Goal: Information Seeking & Learning: Check status

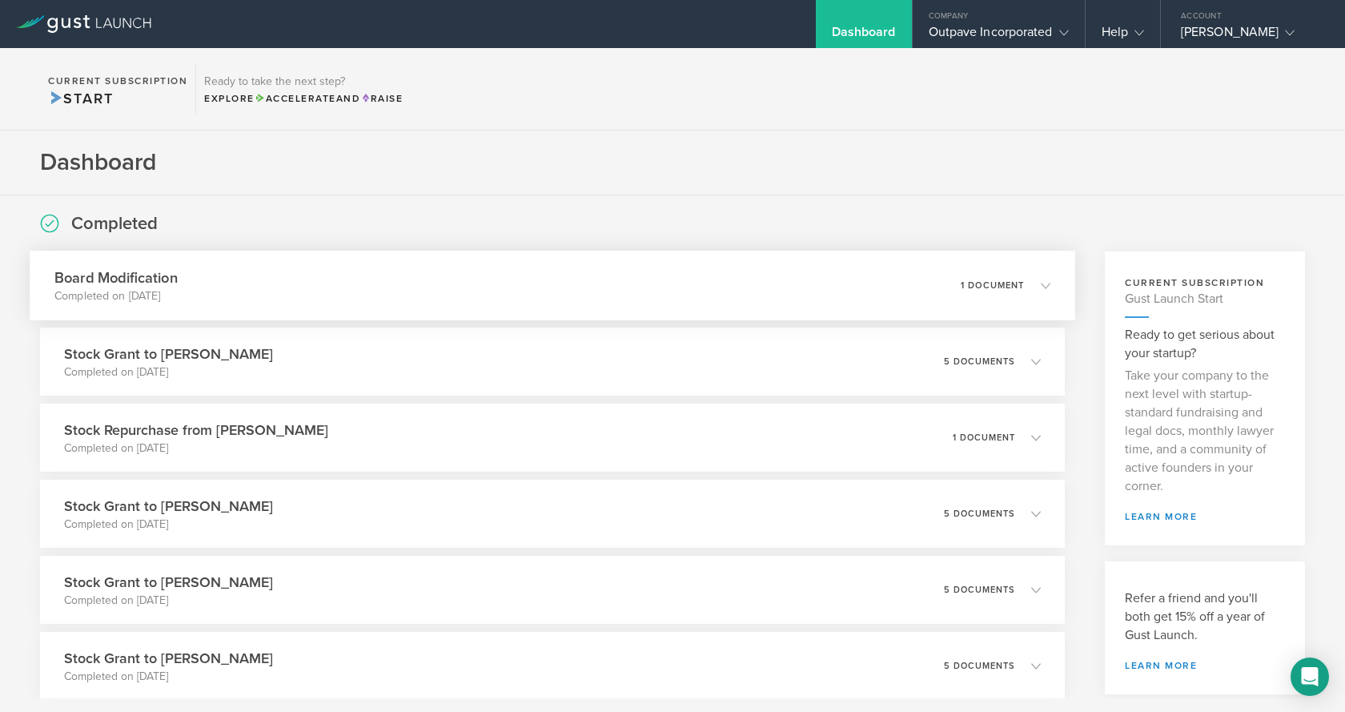
click at [137, 275] on h3 "Board Modification" at bounding box center [115, 278] width 123 height 22
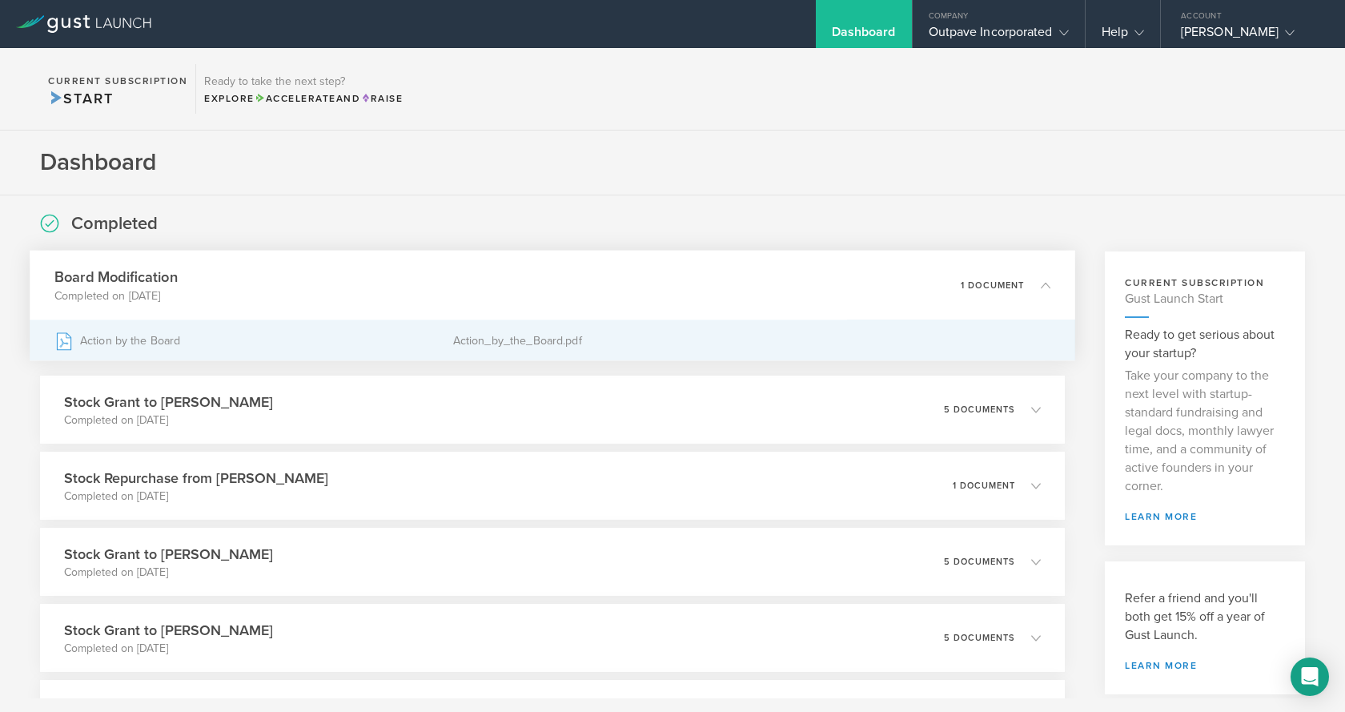
click at [138, 340] on div "Action by the Board" at bounding box center [253, 340] width 399 height 40
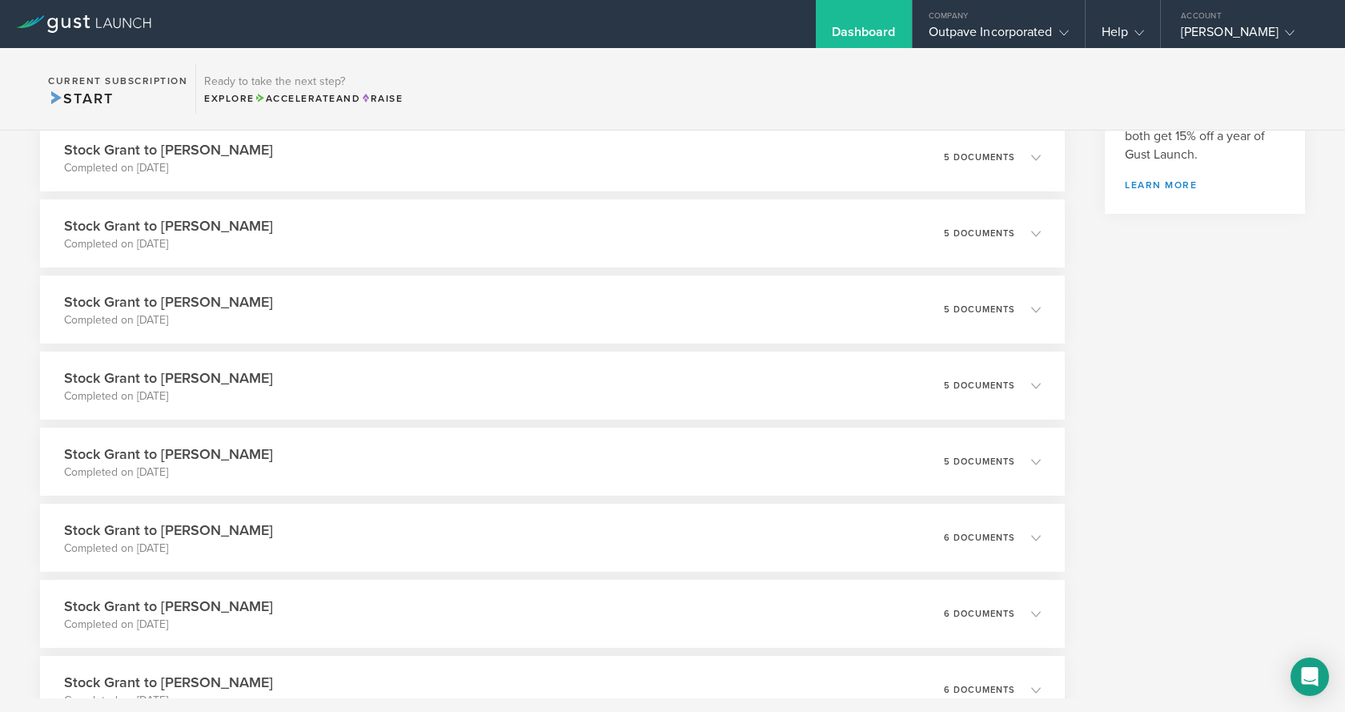
scroll to position [561, 0]
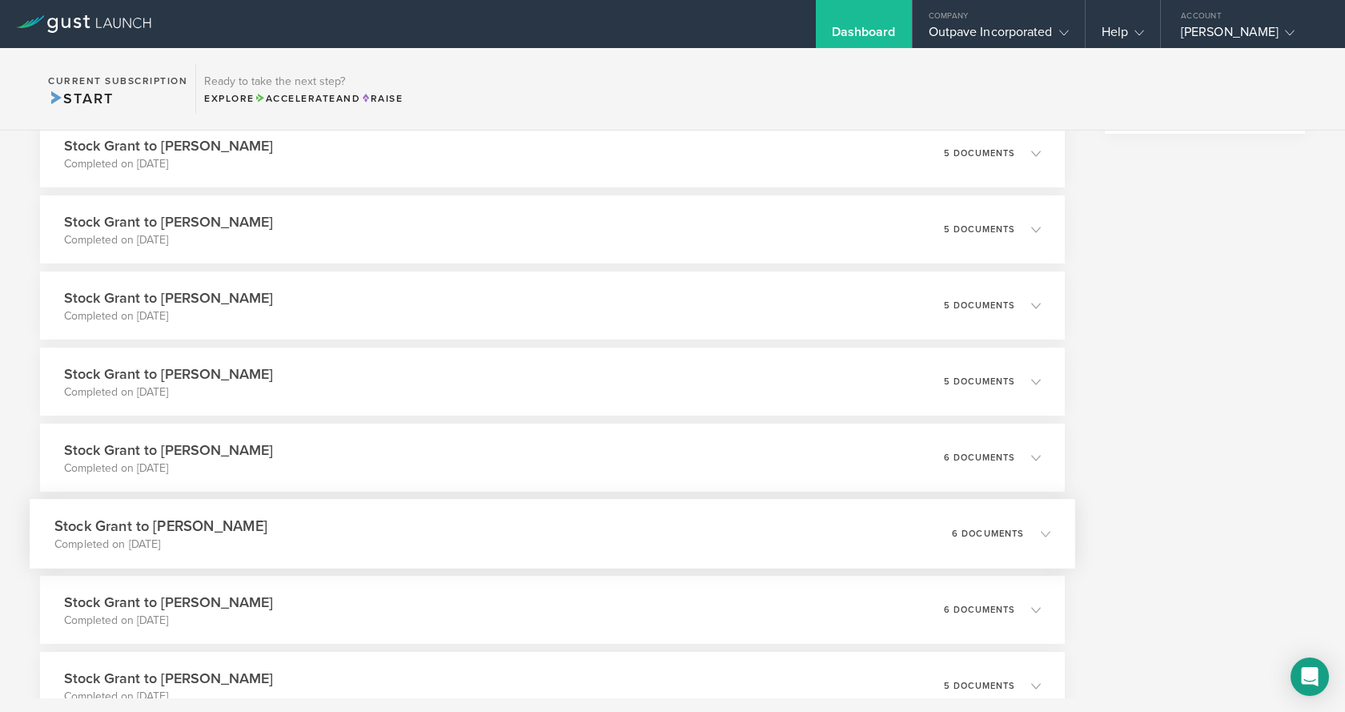
click at [243, 521] on h3 "Stock Grant to [PERSON_NAME]" at bounding box center [160, 526] width 213 height 22
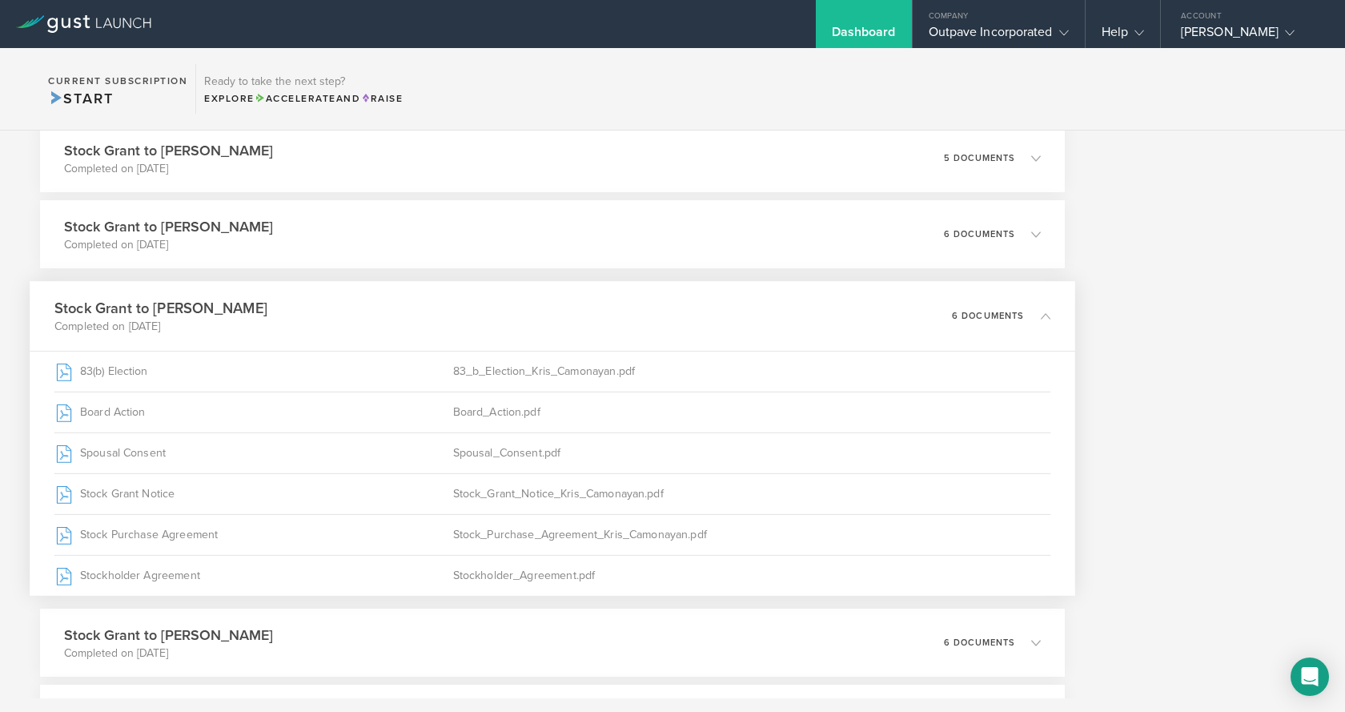
scroll to position [753, 0]
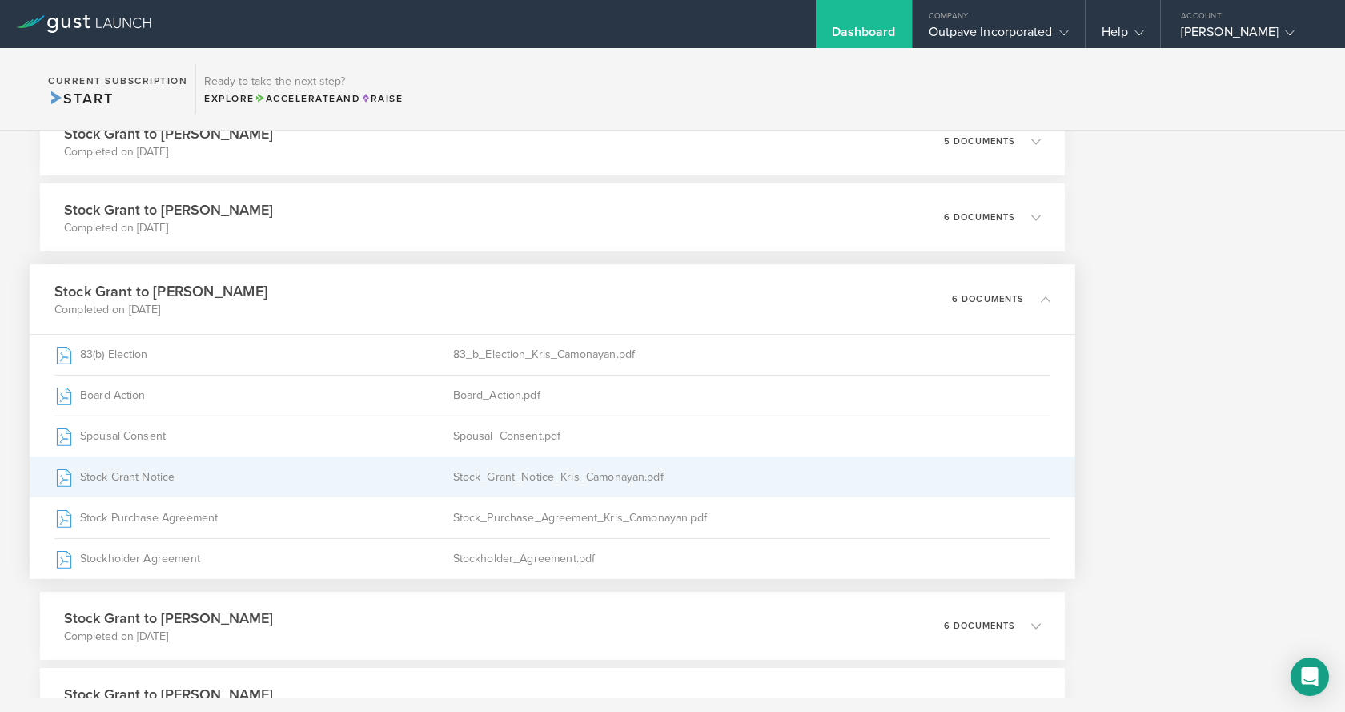
click at [132, 472] on div "Stock Grant Notice" at bounding box center [253, 477] width 399 height 40
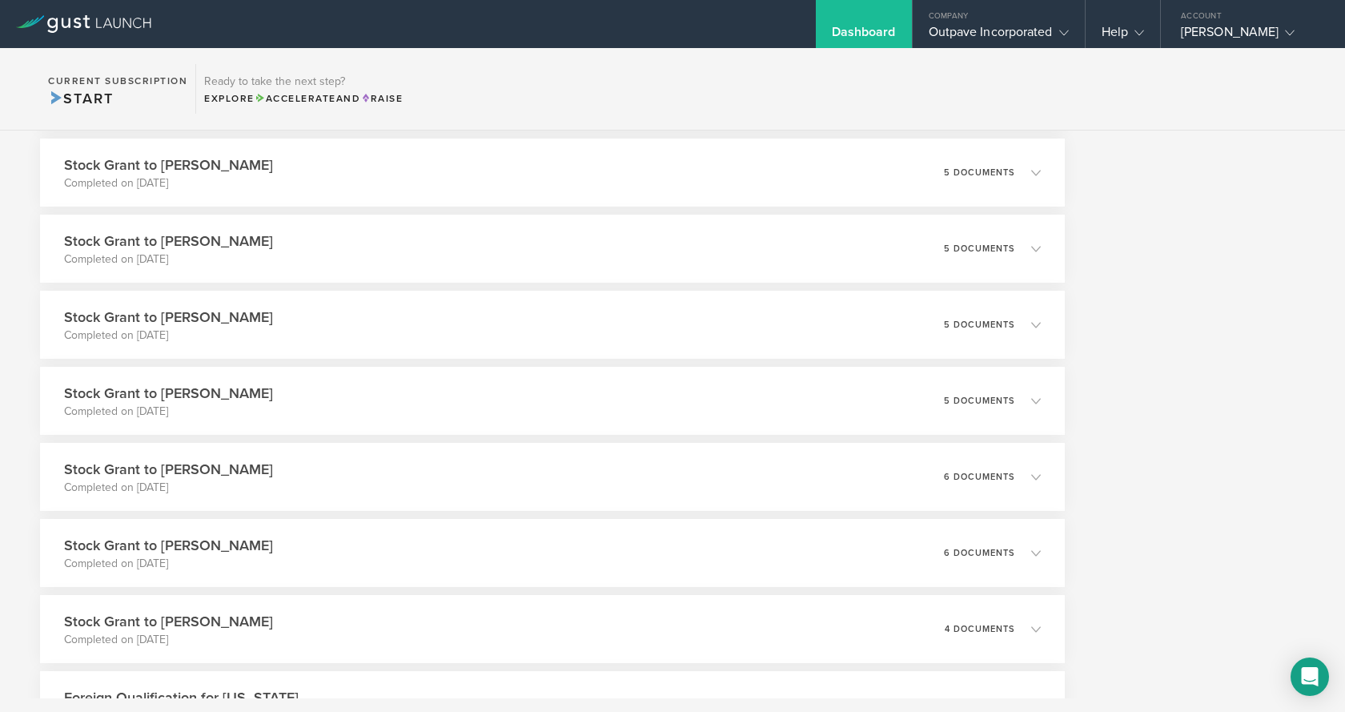
scroll to position [4196, 0]
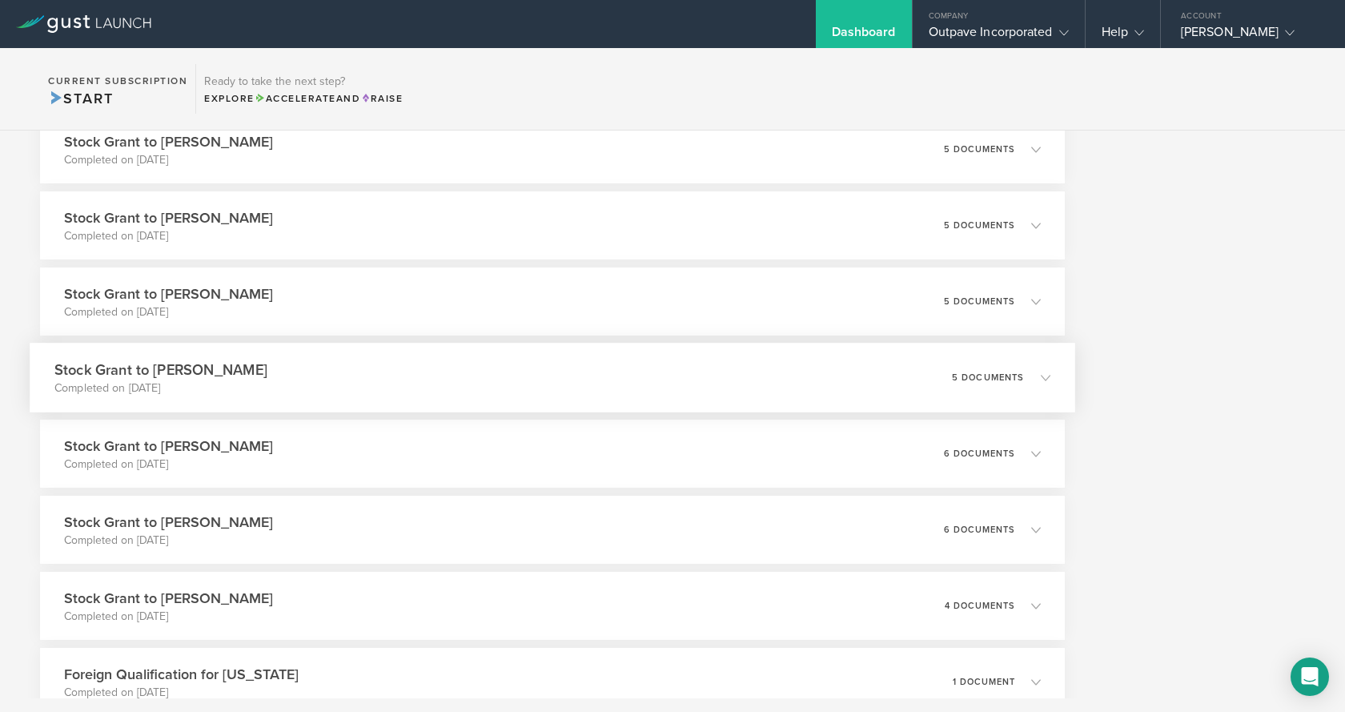
click at [243, 364] on h3 "Stock Grant to [PERSON_NAME]" at bounding box center [160, 370] width 213 height 22
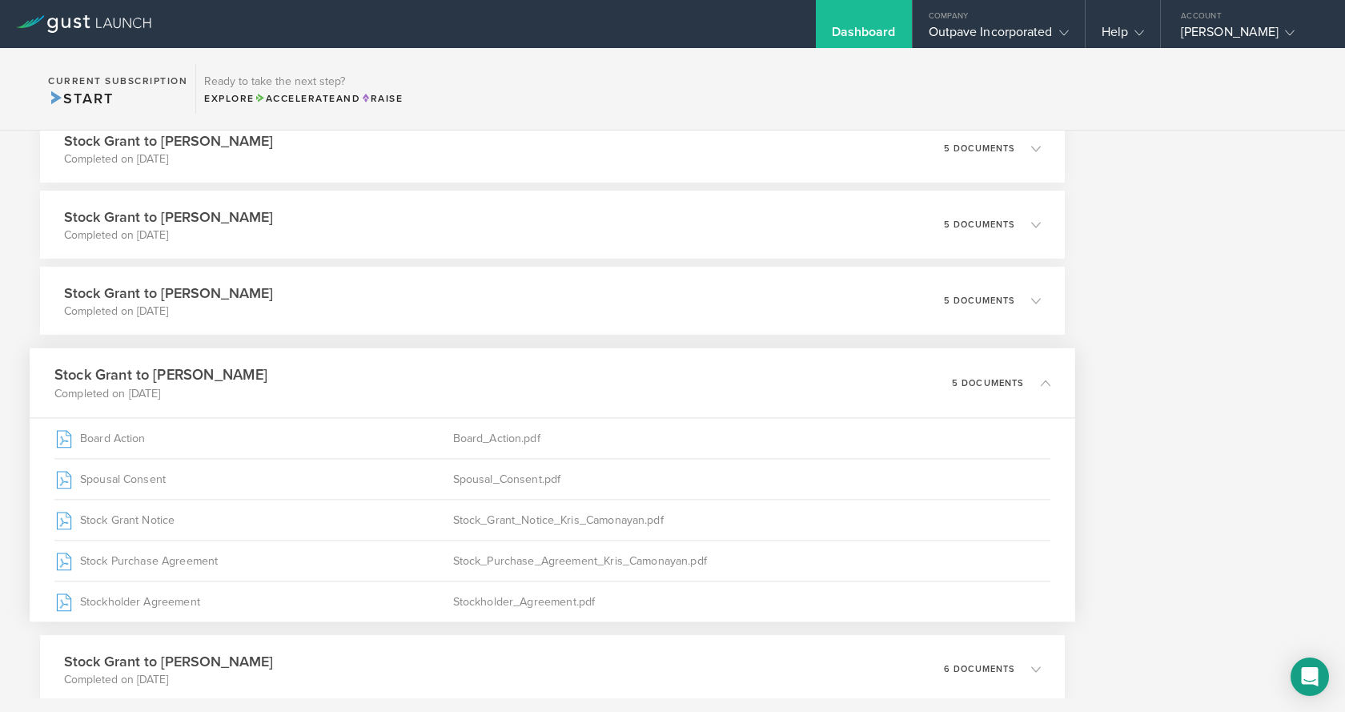
scroll to position [3940, 0]
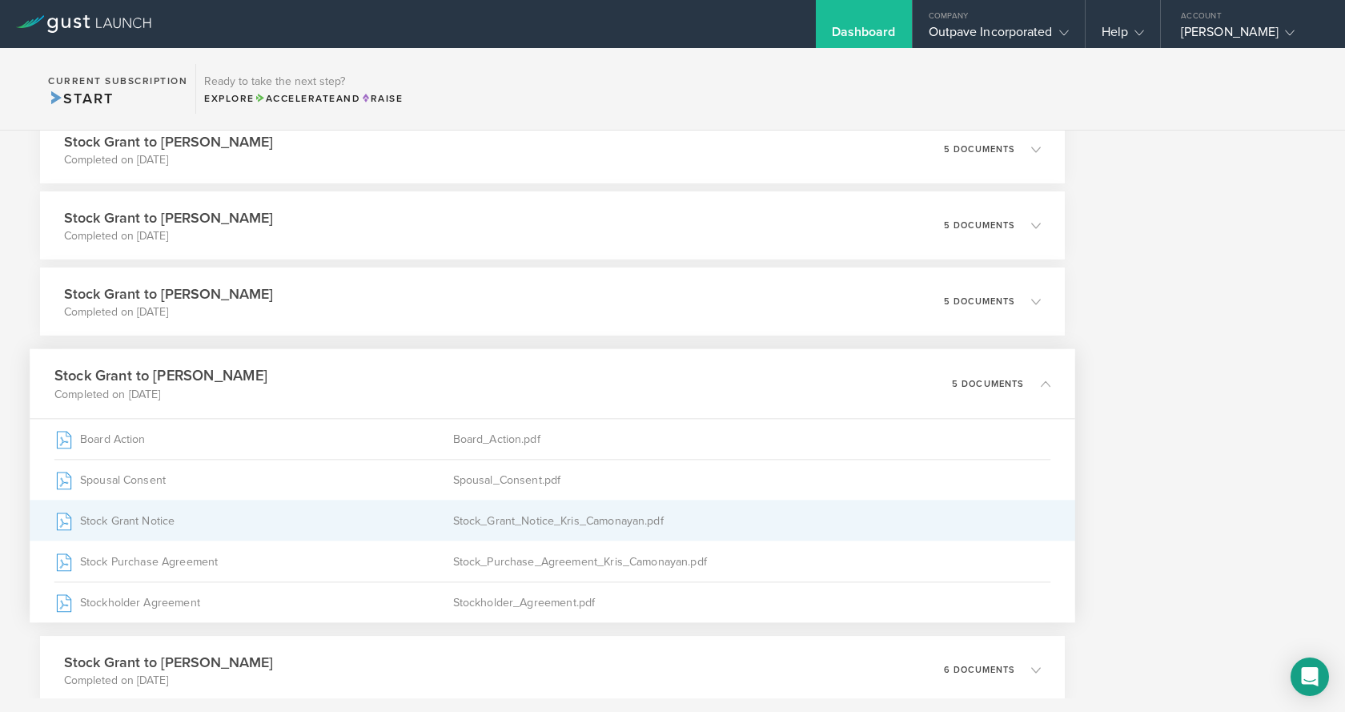
click at [135, 520] on div "Stock Grant Notice" at bounding box center [253, 521] width 399 height 40
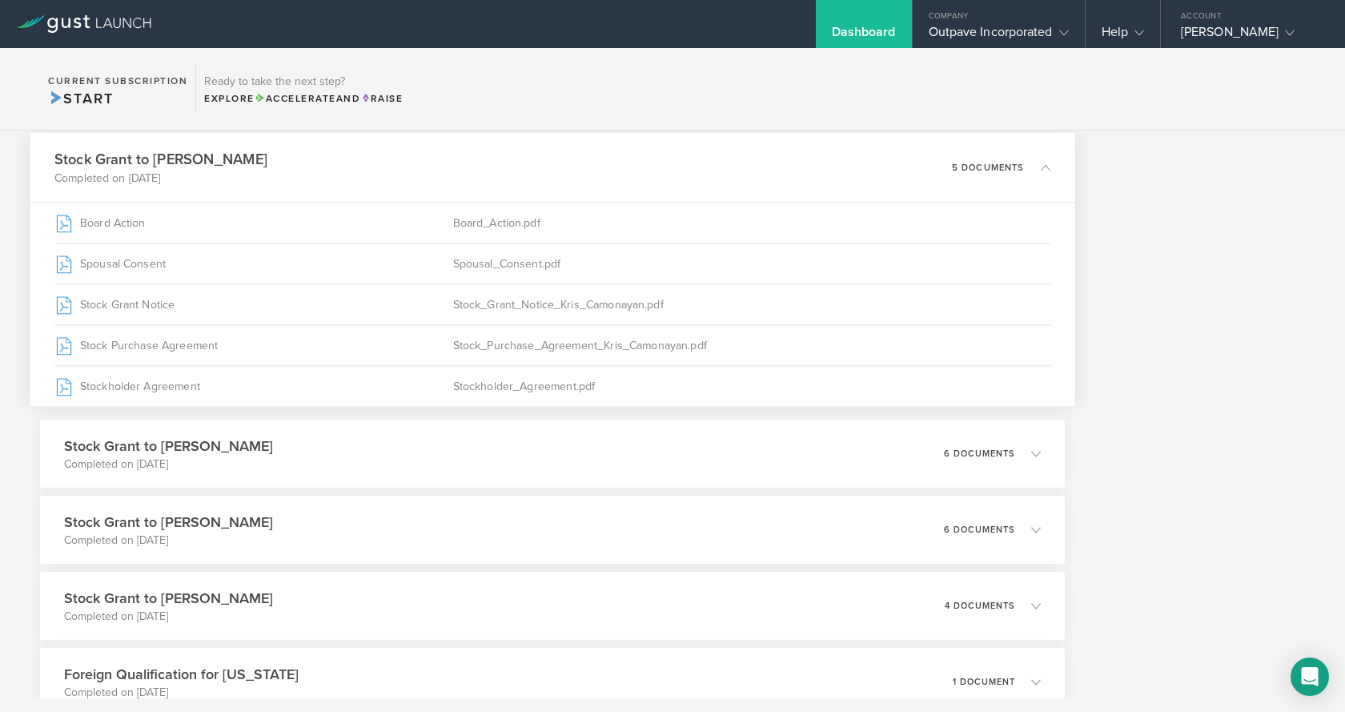
scroll to position [4180, 0]
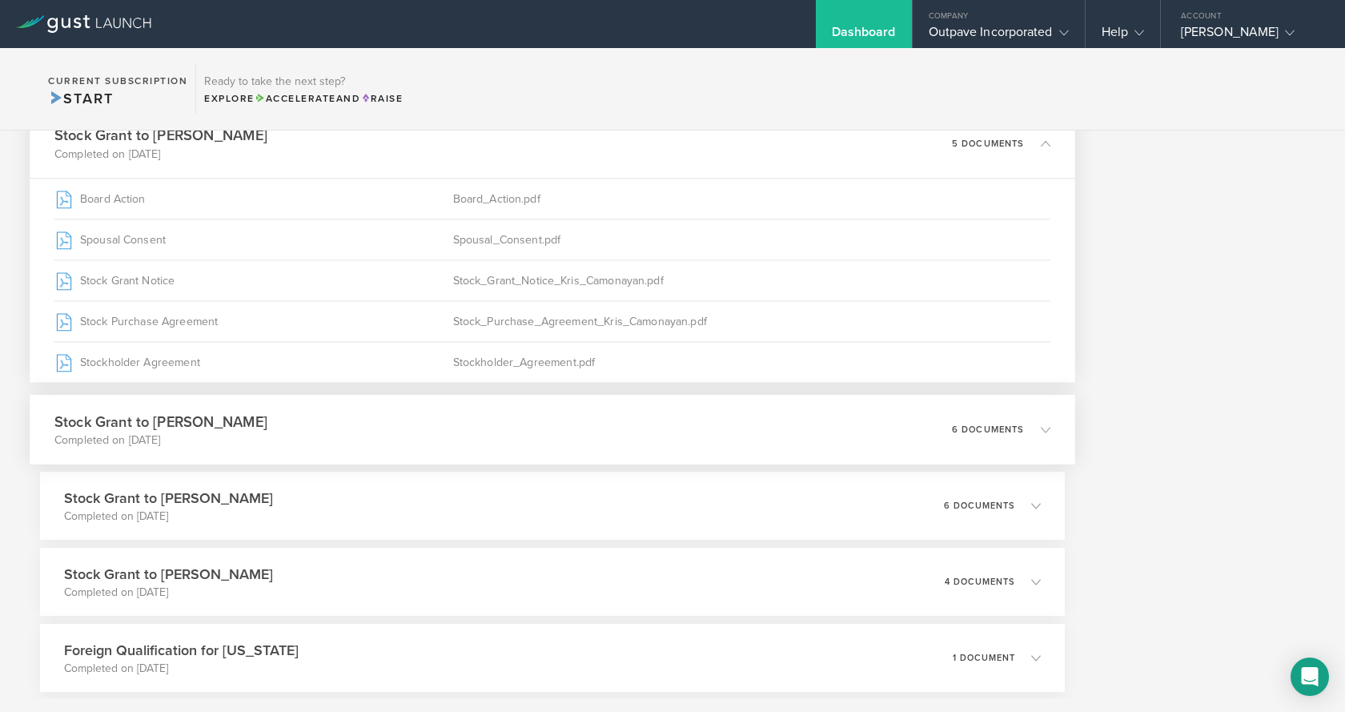
click at [397, 422] on div "Stock Grant to [PERSON_NAME] Completed on [DATE] 6 documents" at bounding box center [553, 430] width 1046 height 70
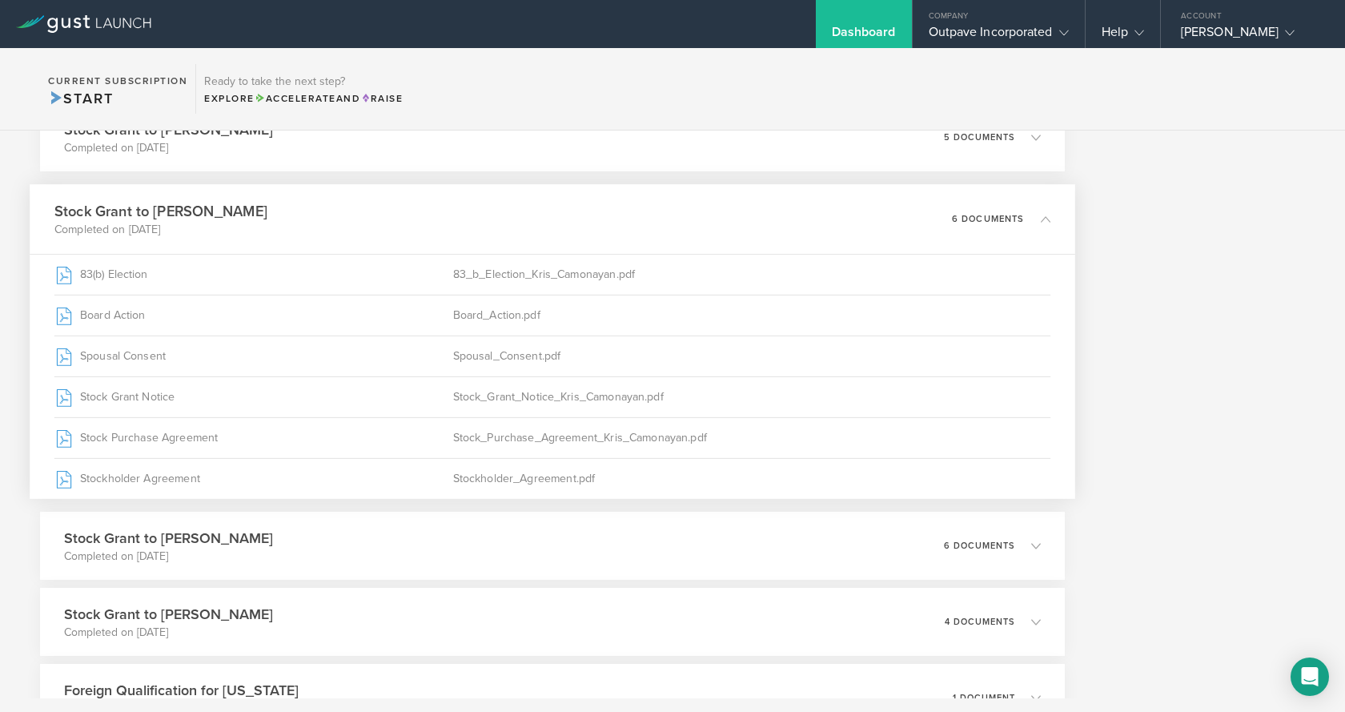
scroll to position [4182, 0]
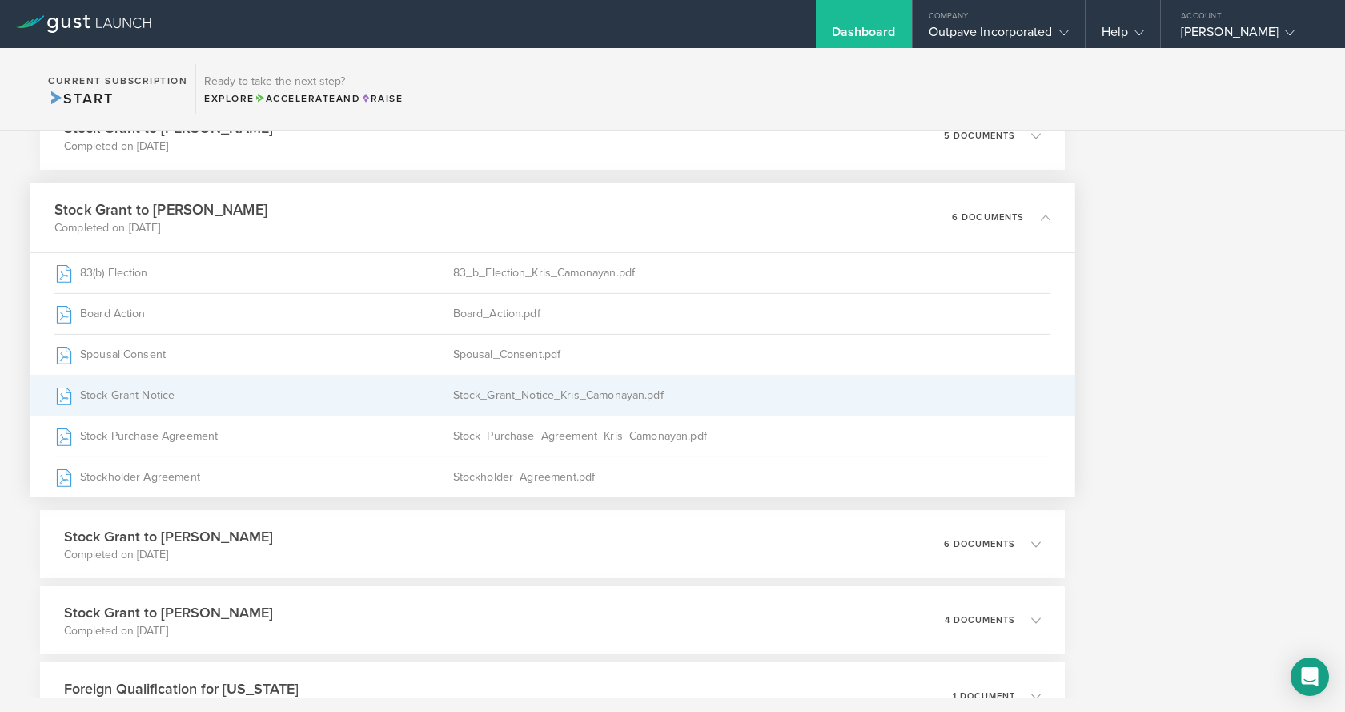
click at [135, 390] on div "Stock Grant Notice" at bounding box center [253, 396] width 399 height 40
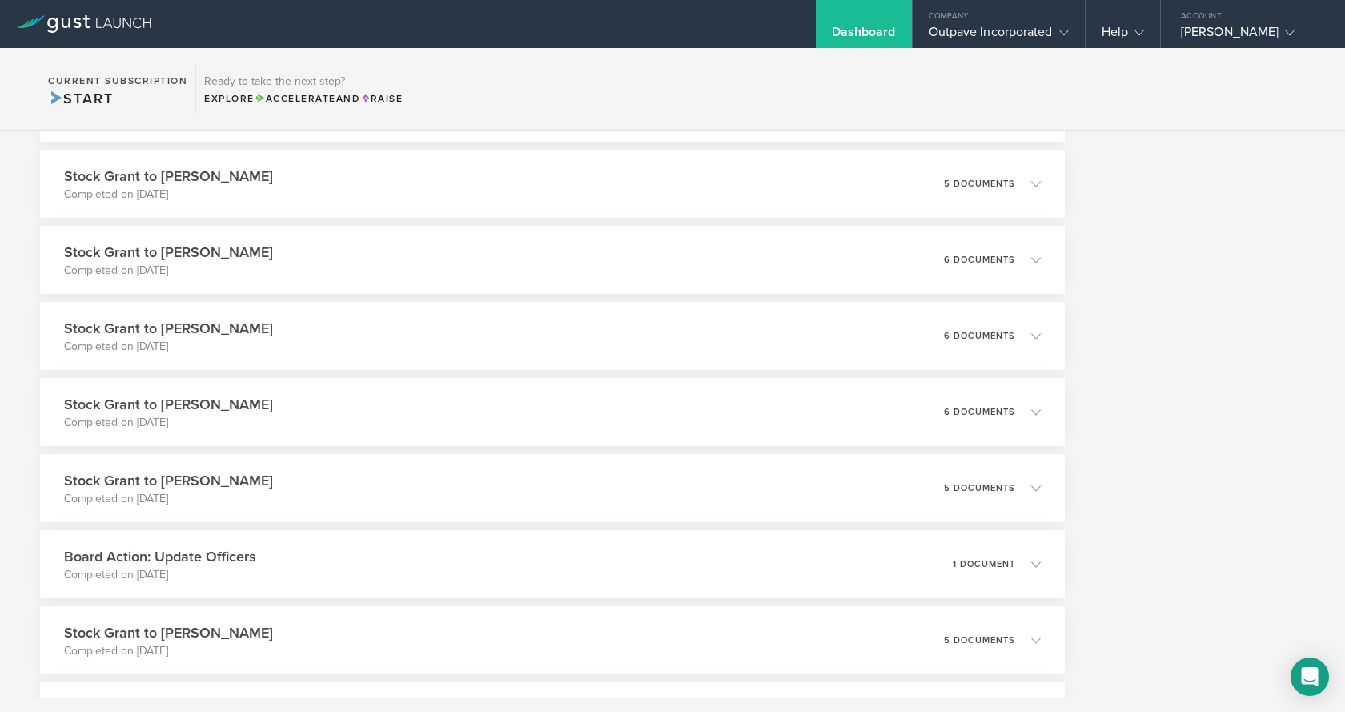
scroll to position [630, 0]
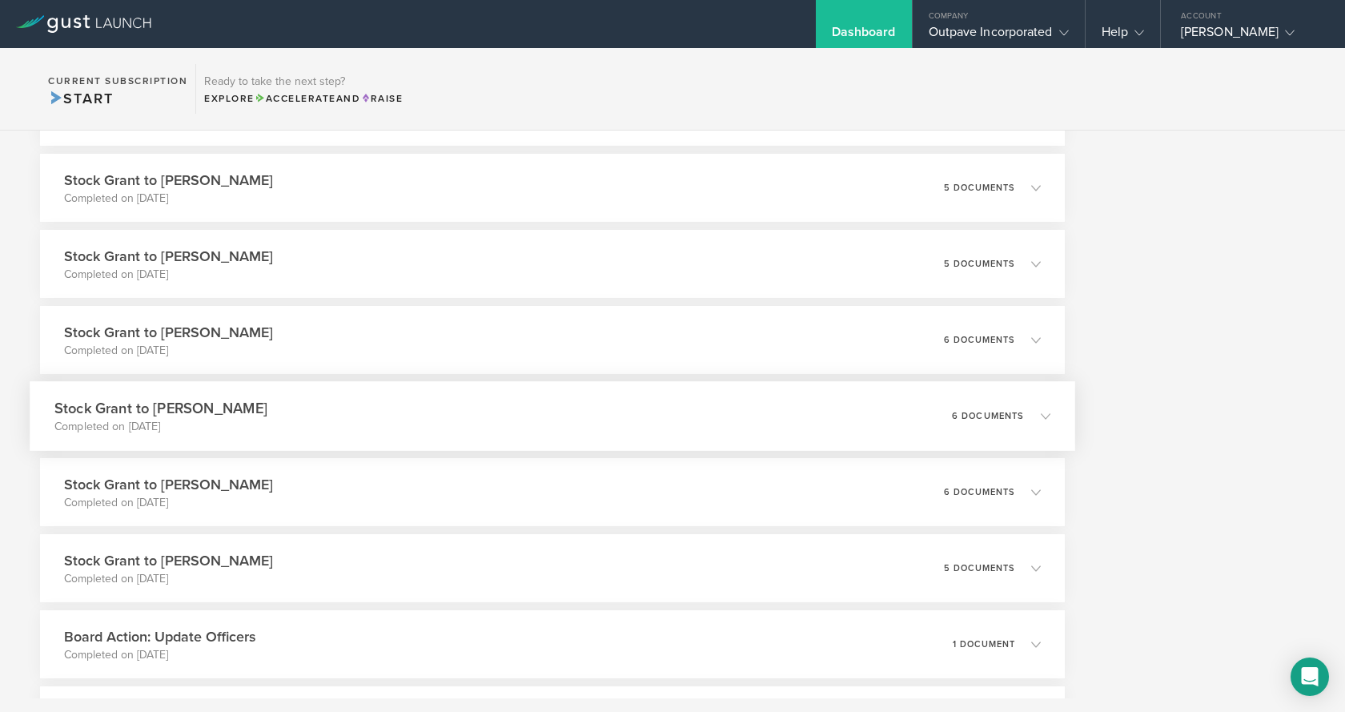
click at [244, 400] on h3 "Stock Grant to [PERSON_NAME]" at bounding box center [160, 408] width 213 height 22
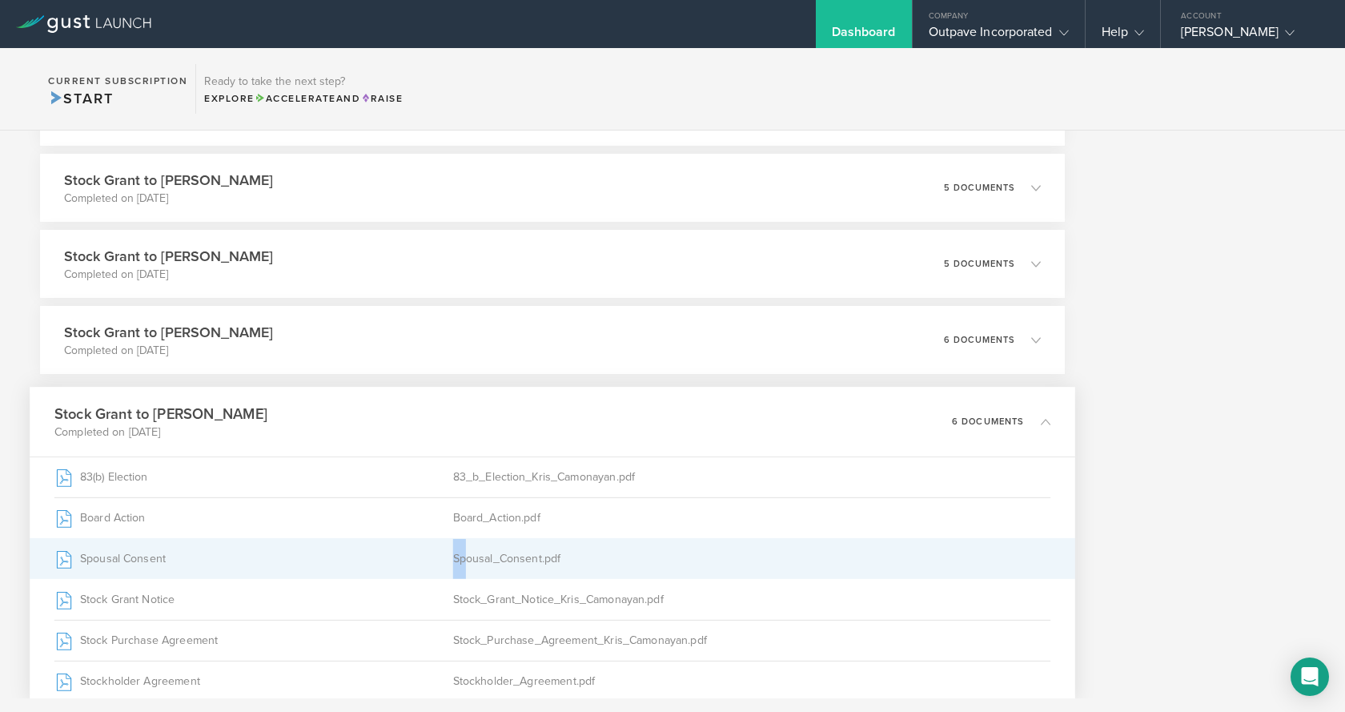
drag, startPoint x: 461, startPoint y: 557, endPoint x: 362, endPoint y: 558, distance: 99.3
click at [362, 558] on div "Spousal Consent Spousal_Consent.pdf" at bounding box center [552, 558] width 996 height 41
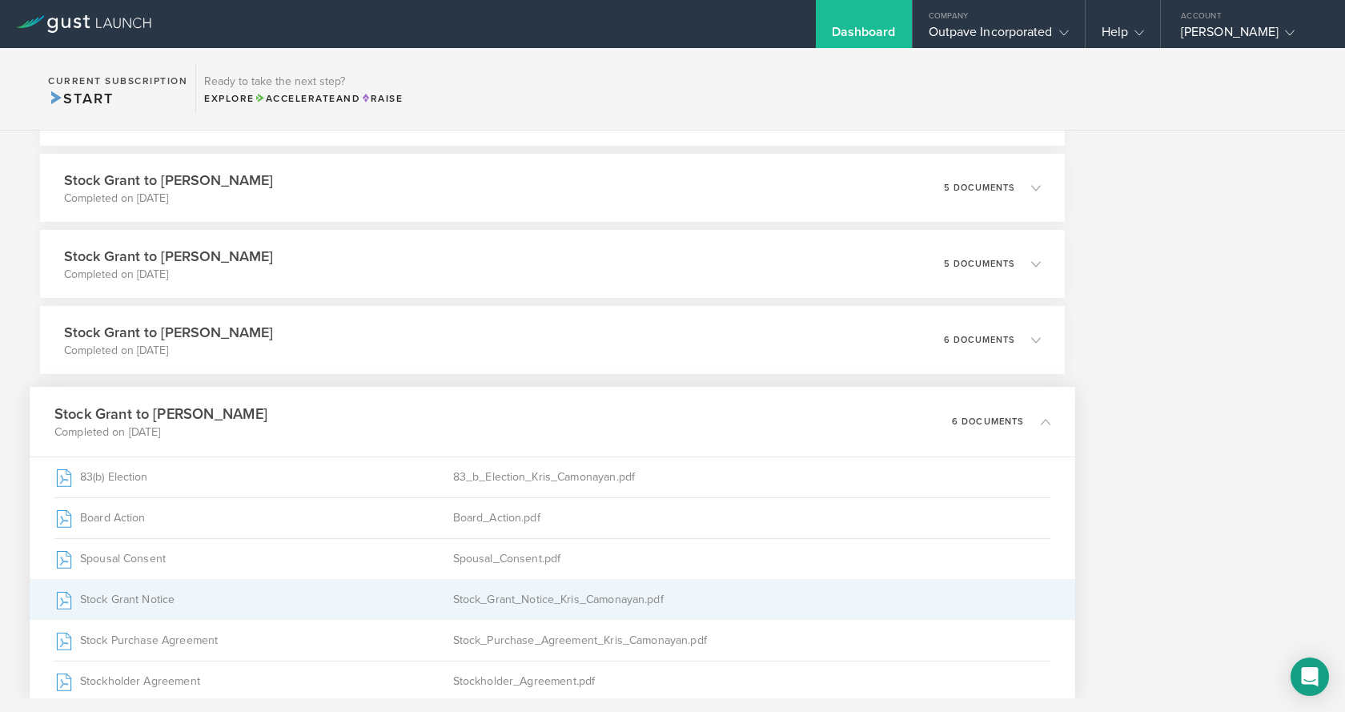
click at [498, 604] on div "Stock_Grant_Notice_Kris_Camonayan.pdf" at bounding box center [752, 600] width 598 height 40
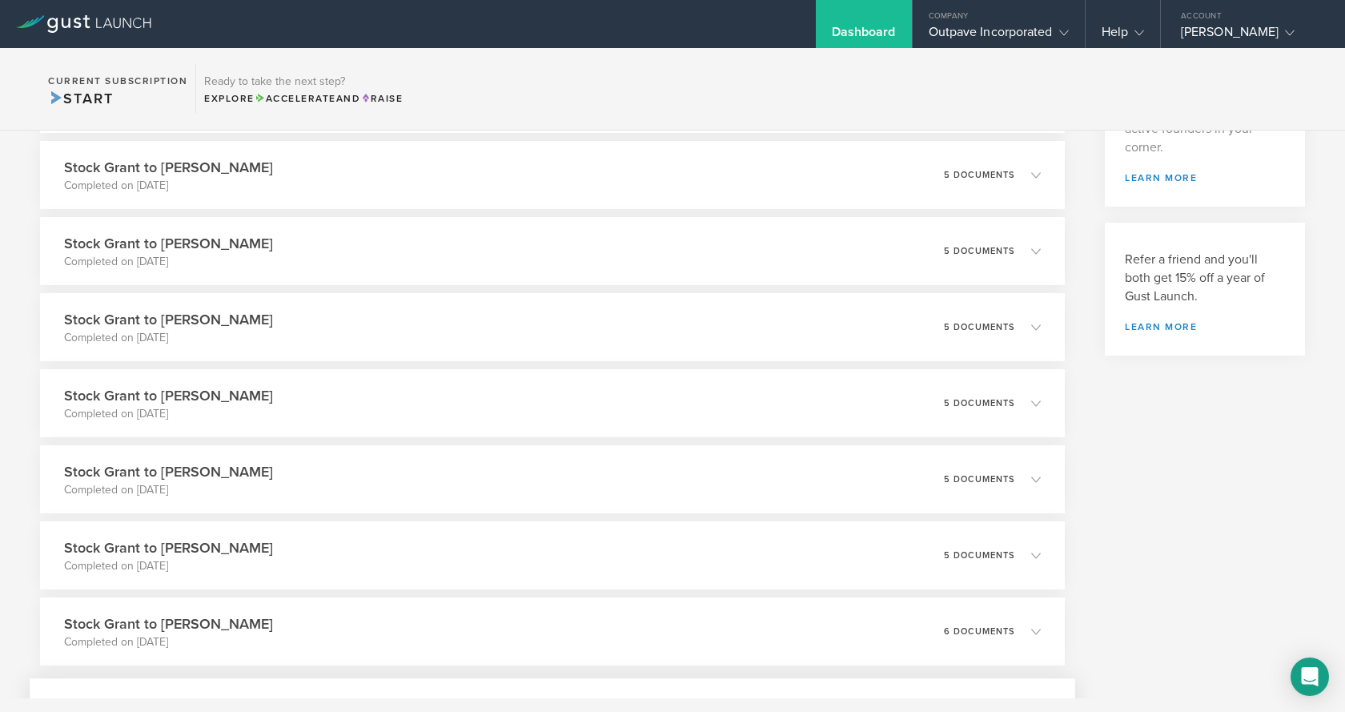
scroll to position [310, 0]
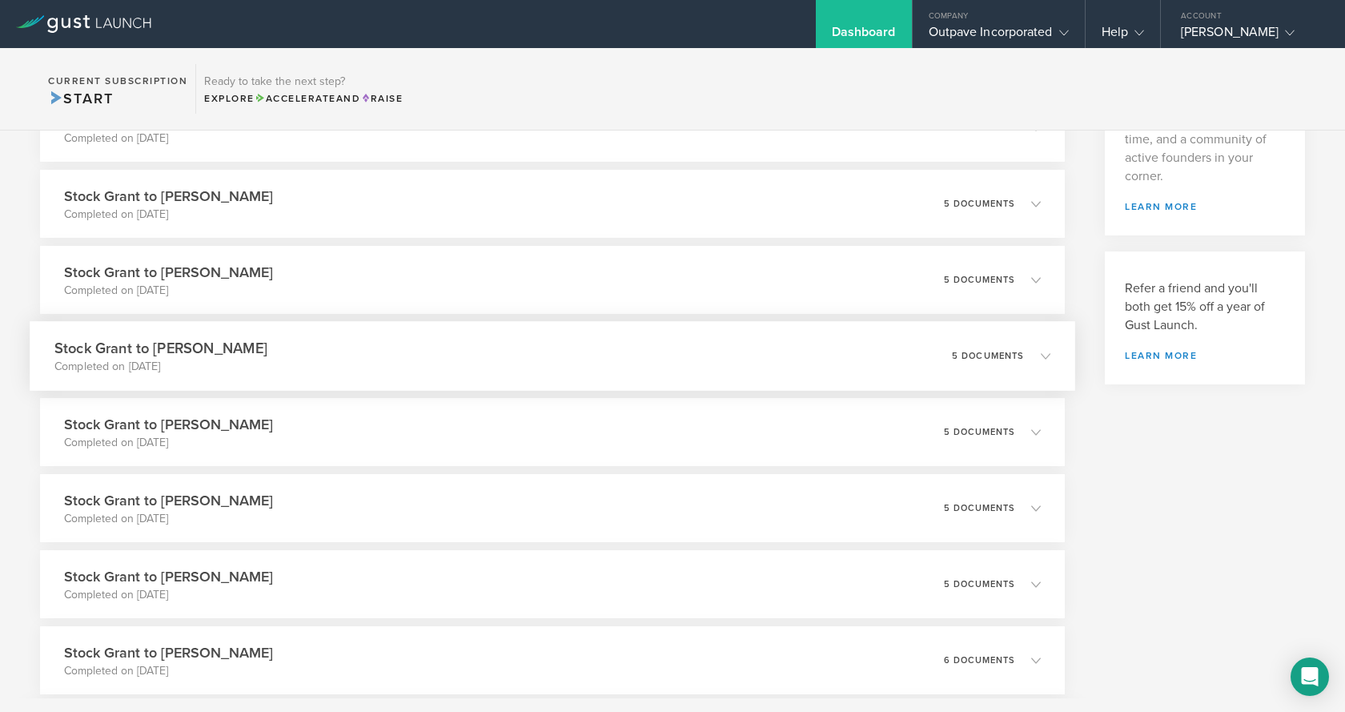
click at [267, 347] on div "Stock Grant to [PERSON_NAME] Completed on [DATE] 5 documents" at bounding box center [553, 356] width 1046 height 70
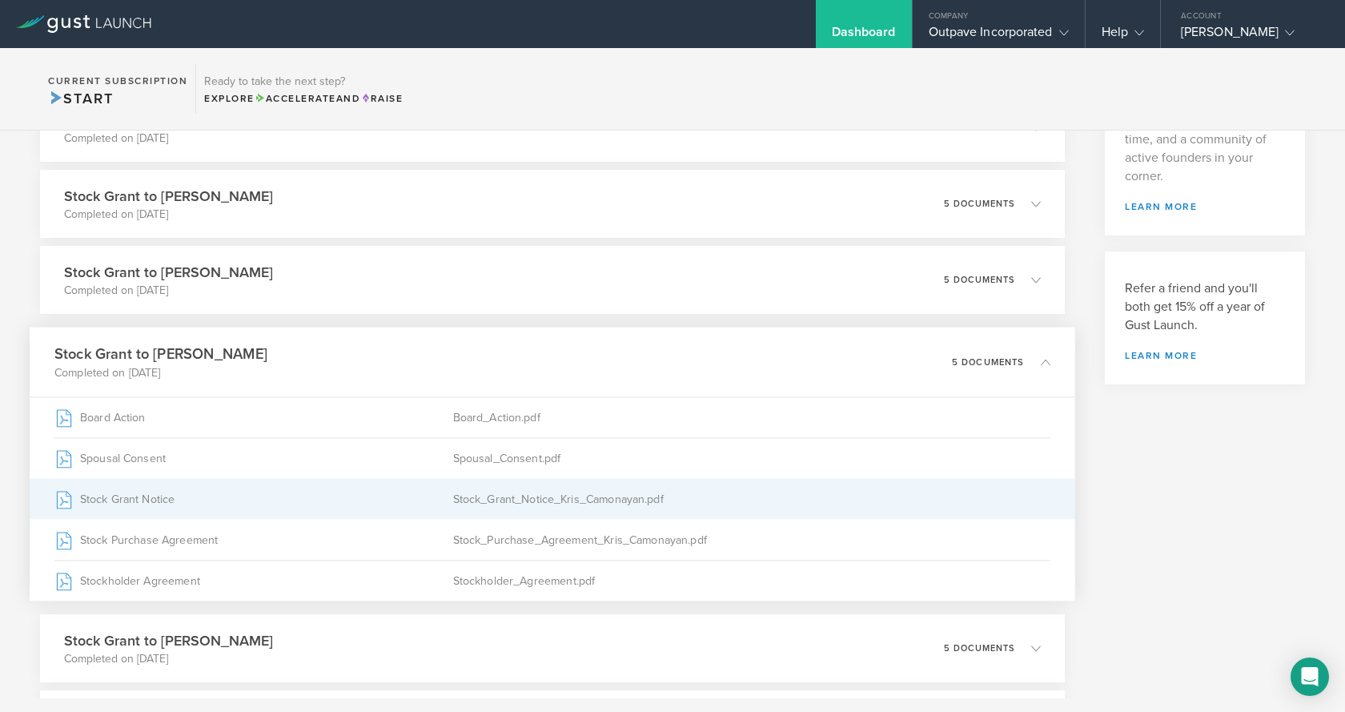
click at [473, 497] on div "Stock_Grant_Notice_Kris_Camonayan.pdf" at bounding box center [752, 499] width 598 height 40
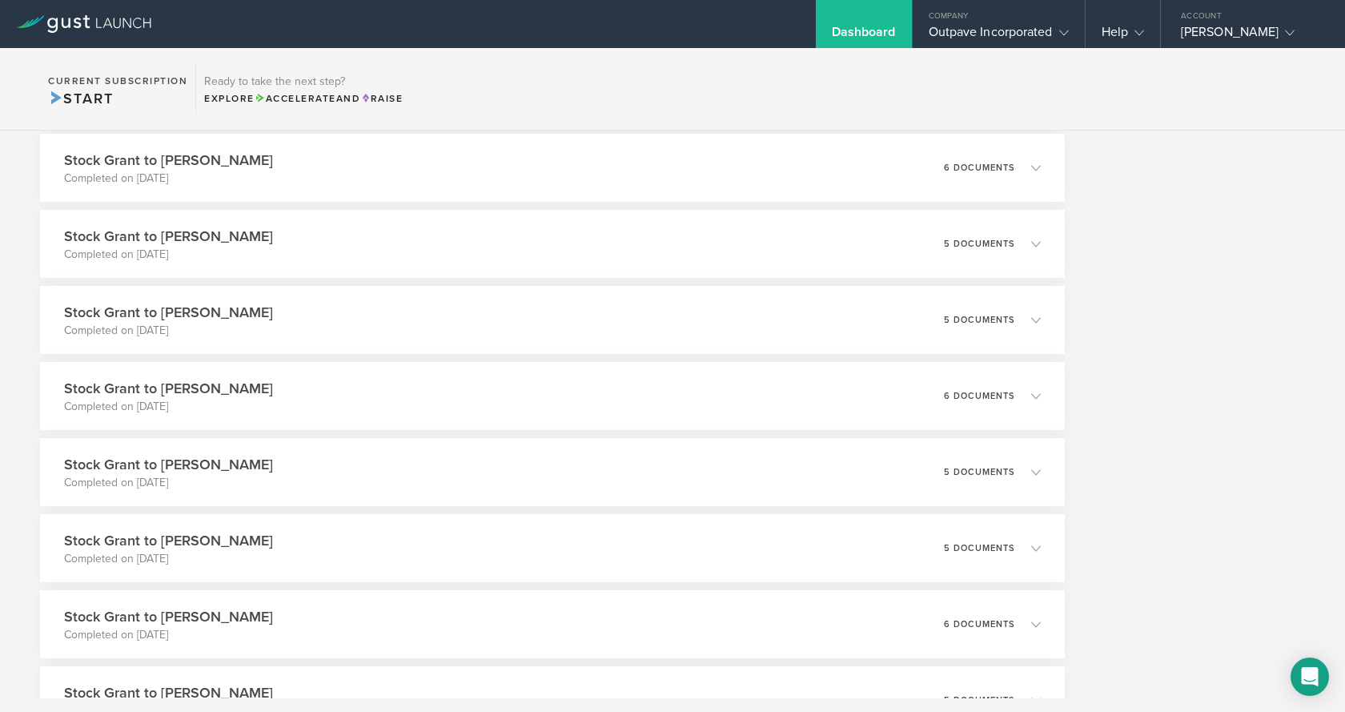
scroll to position [2792, 0]
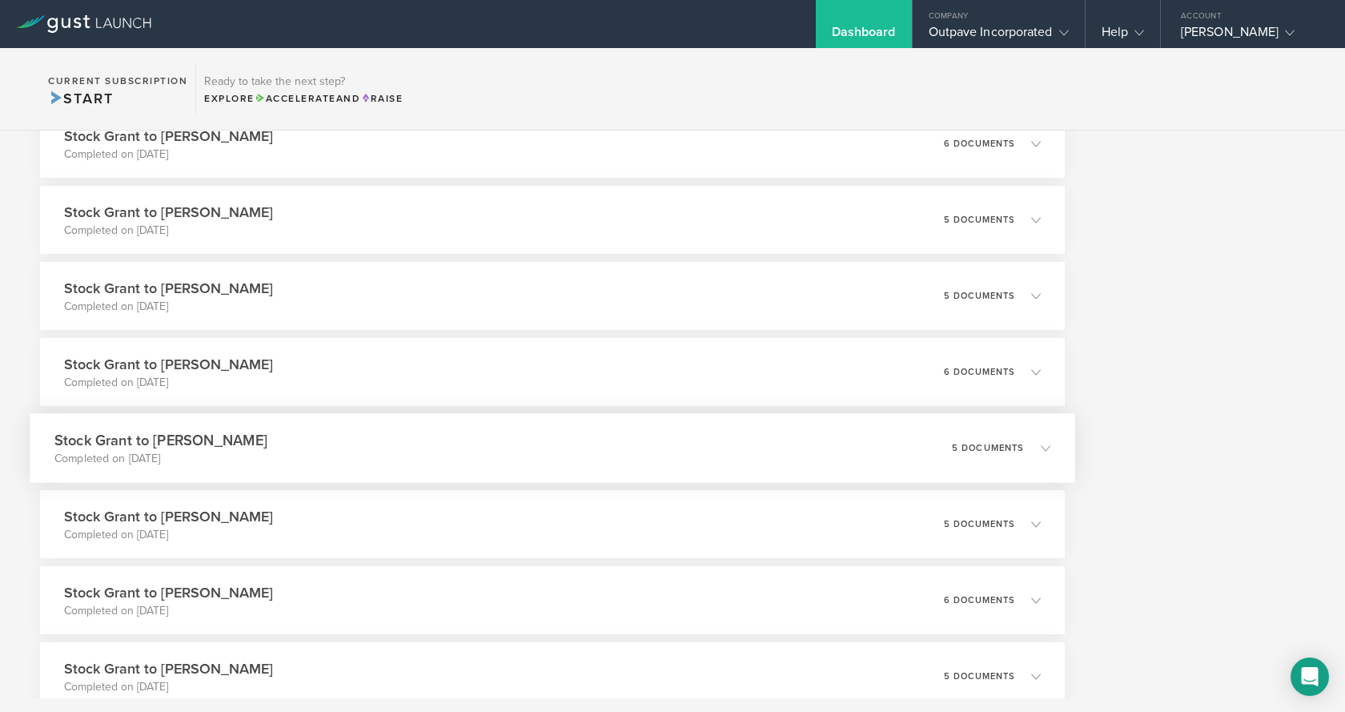
click at [212, 440] on h3 "Stock Grant to [PERSON_NAME]" at bounding box center [160, 440] width 213 height 22
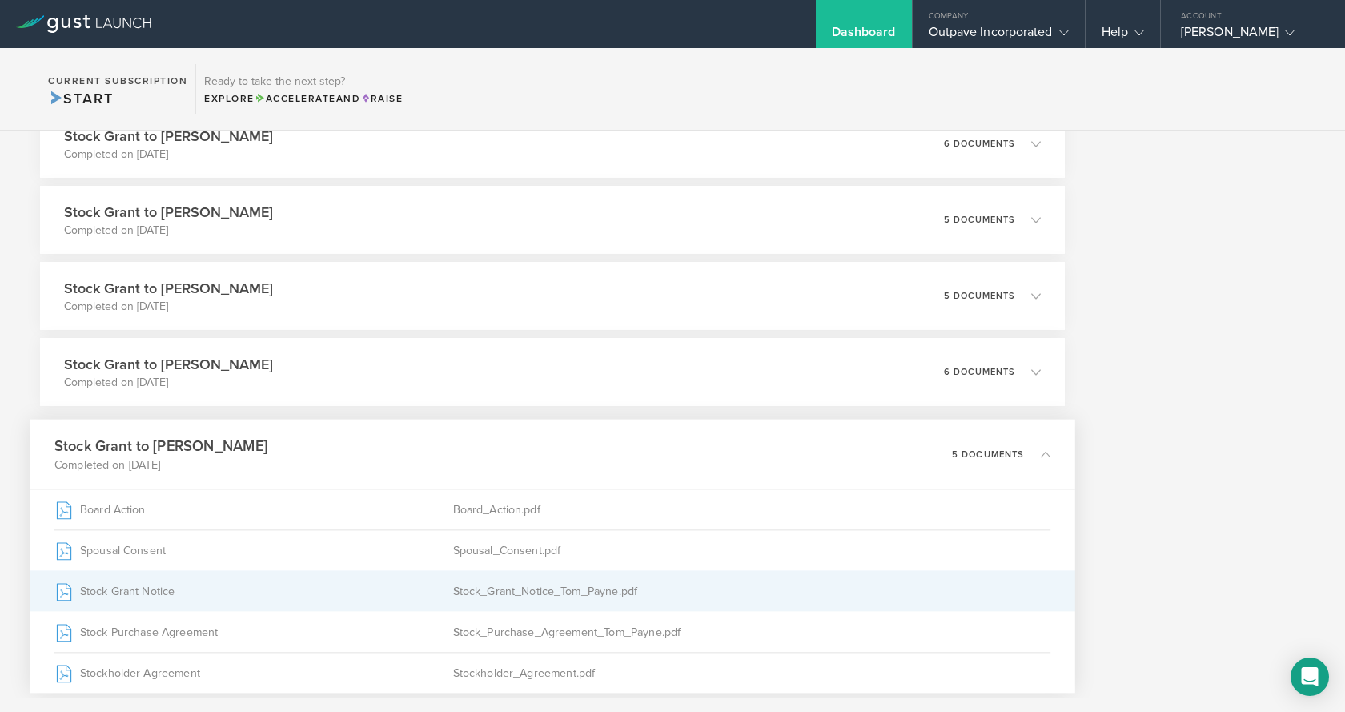
click at [137, 591] on div "Stock Grant Notice" at bounding box center [253, 591] width 399 height 40
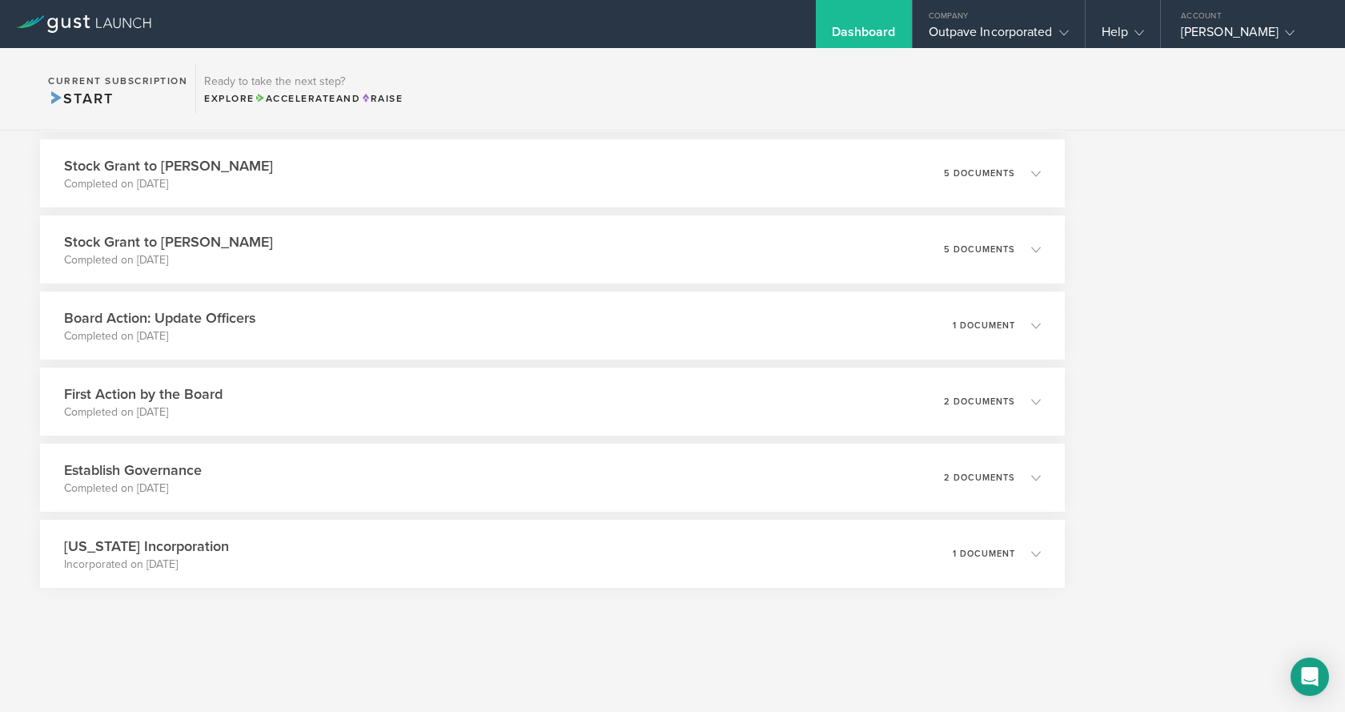
scroll to position [4995, 0]
